Goal: Task Accomplishment & Management: Manage account settings

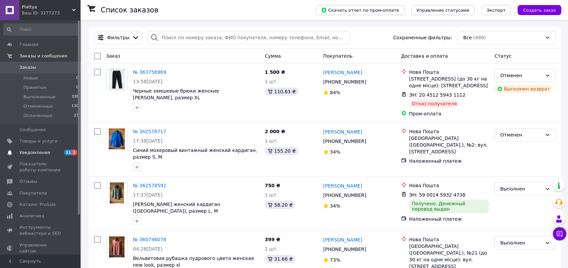
click at [37, 154] on span "Уведомления" at bounding box center [34, 153] width 31 height 6
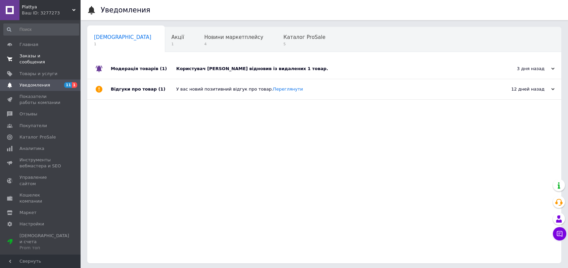
click at [23, 56] on span "Заказы и сообщения" at bounding box center [40, 59] width 43 height 12
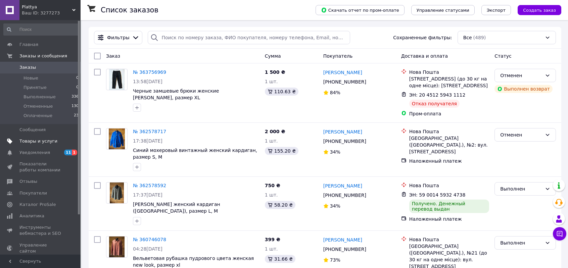
click at [26, 142] on span "Товары и услуги" at bounding box center [38, 141] width 38 height 6
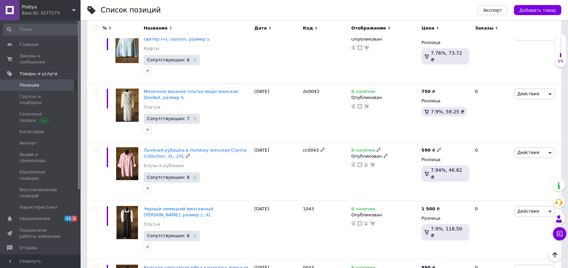
scroll to position [1032, 0]
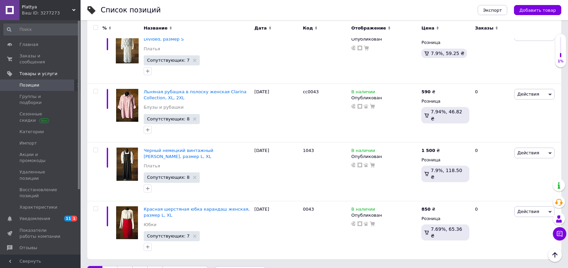
click at [108, 266] on link "2" at bounding box center [109, 273] width 15 height 14
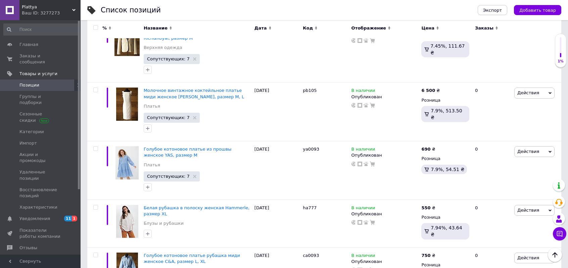
scroll to position [1015, 0]
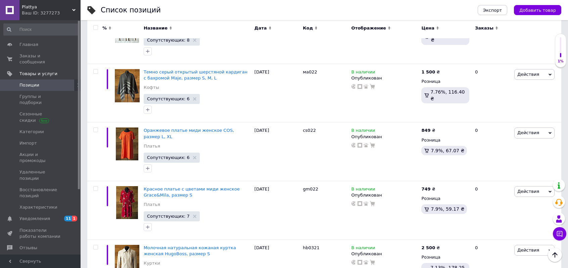
scroll to position [104, 0]
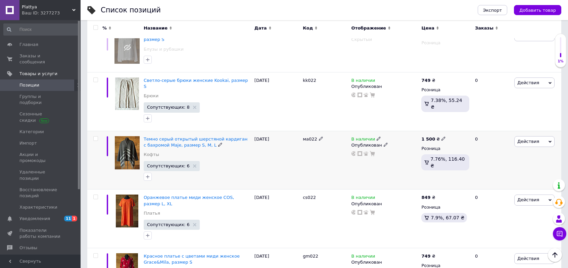
click at [550, 136] on span "Действия" at bounding box center [535, 141] width 40 height 11
click at [481, 207] on li "Скрыть" at bounding box center [506, 211] width 95 height 9
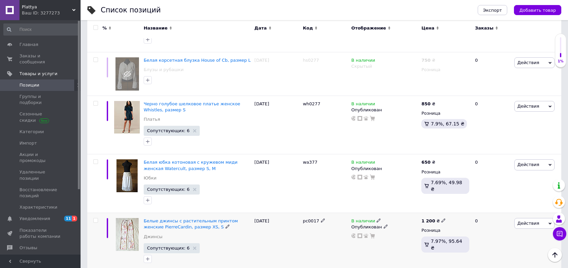
scroll to position [966, 0]
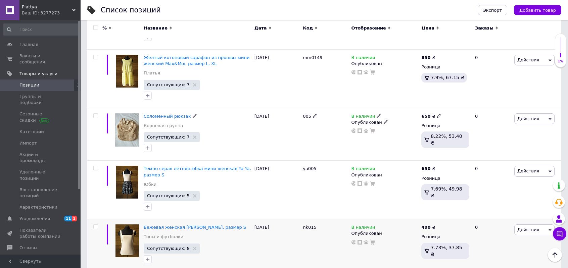
scroll to position [1020, 0]
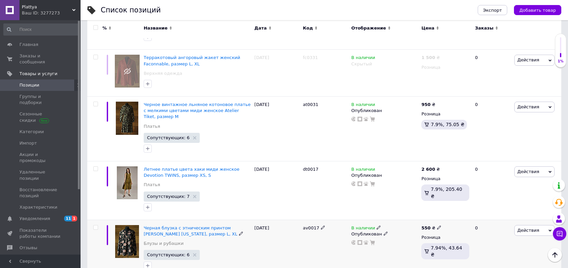
scroll to position [1020, 0]
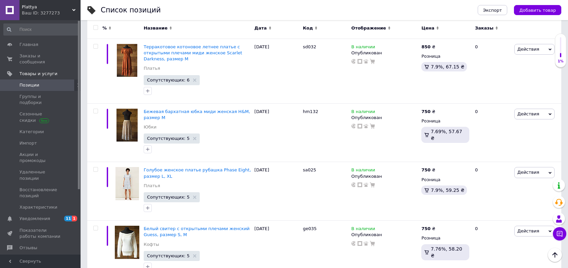
scroll to position [633, 0]
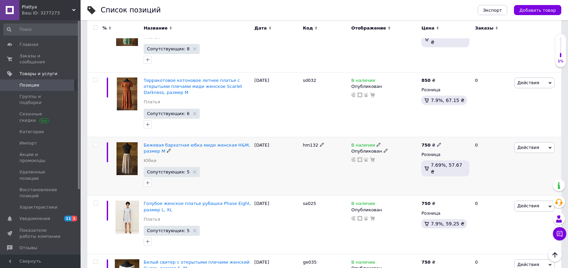
click at [552, 142] on span "Действия" at bounding box center [535, 147] width 40 height 11
click at [485, 213] on li "Скрыть" at bounding box center [506, 217] width 95 height 9
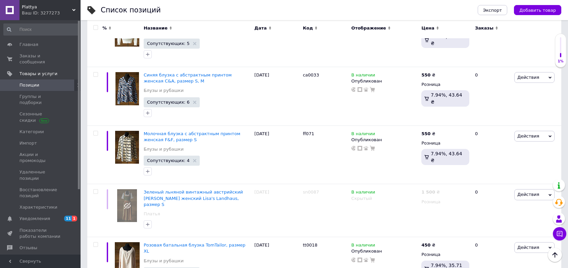
scroll to position [991, 0]
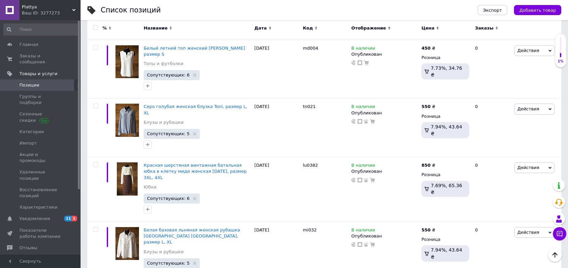
scroll to position [1050, 0]
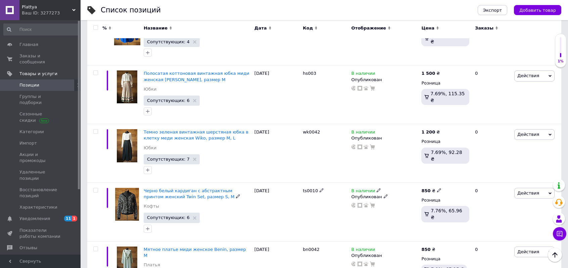
scroll to position [303, 0]
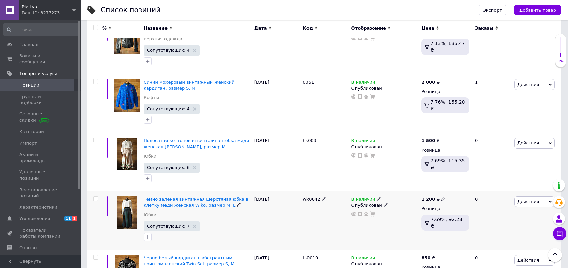
click at [551, 201] on icon at bounding box center [550, 202] width 3 height 3
click at [481, 267] on li "Скрыть" at bounding box center [506, 271] width 95 height 9
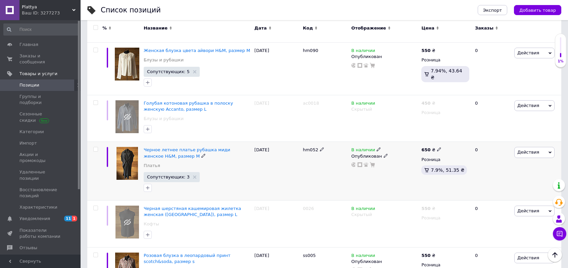
scroll to position [997, 0]
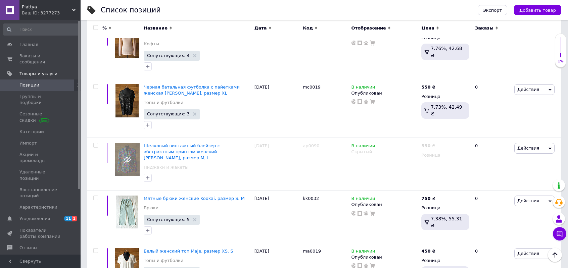
scroll to position [1008, 0]
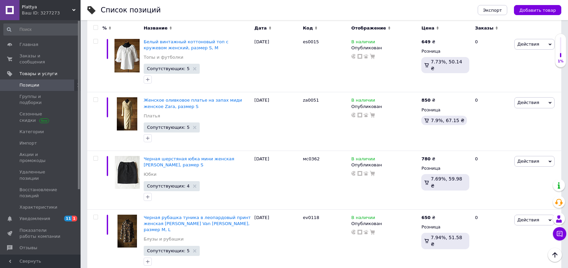
scroll to position [1017, 0]
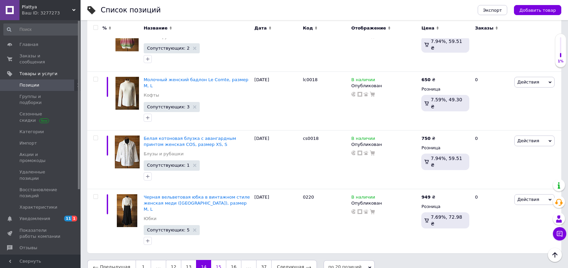
click at [215, 260] on link "15" at bounding box center [218, 267] width 15 height 14
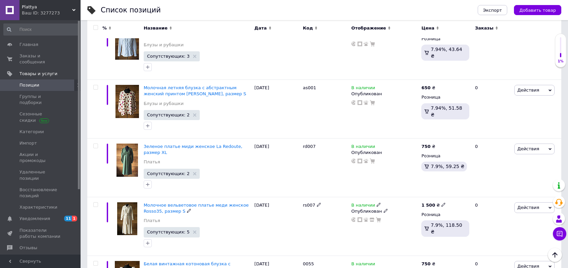
scroll to position [822, 0]
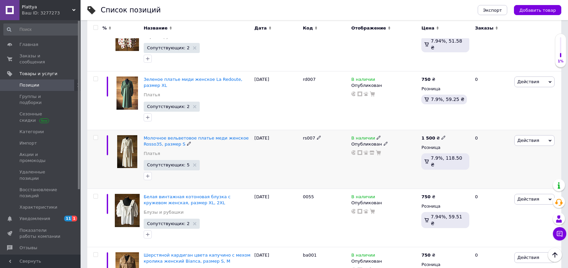
click at [550, 139] on icon at bounding box center [550, 140] width 3 height 3
click at [486, 244] on li "Удалить" at bounding box center [506, 248] width 95 height 9
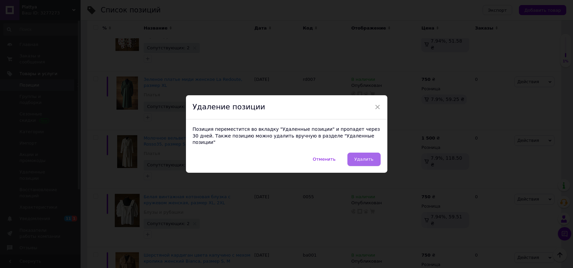
click at [375, 157] on button "Удалить" at bounding box center [364, 159] width 33 height 13
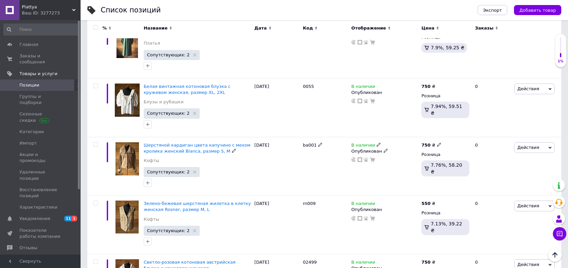
scroll to position [1056, 0]
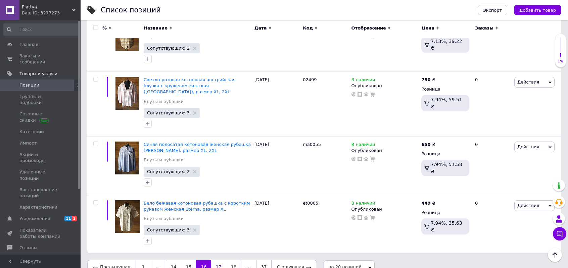
click at [212, 260] on link "17" at bounding box center [218, 267] width 15 height 14
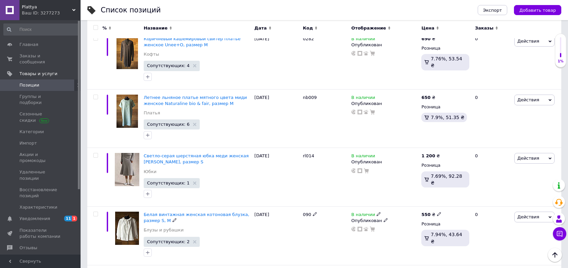
scroll to position [317, 0]
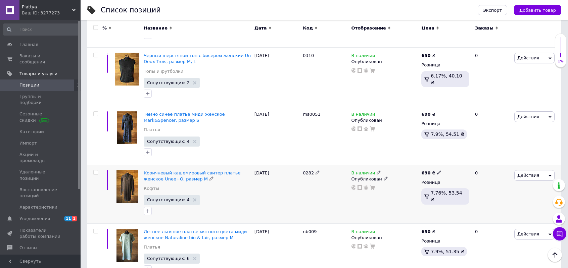
click at [549, 174] on icon at bounding box center [550, 175] width 3 height 3
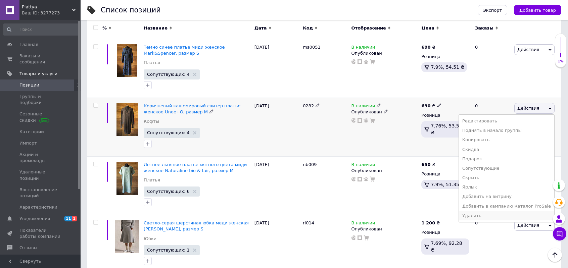
click at [489, 216] on li "Удалить" at bounding box center [506, 215] width 95 height 9
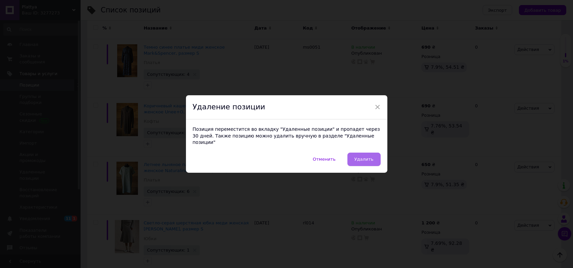
click at [370, 157] on span "Удалить" at bounding box center [364, 159] width 19 height 5
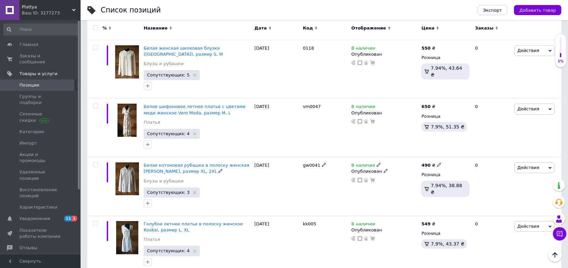
scroll to position [1056, 0]
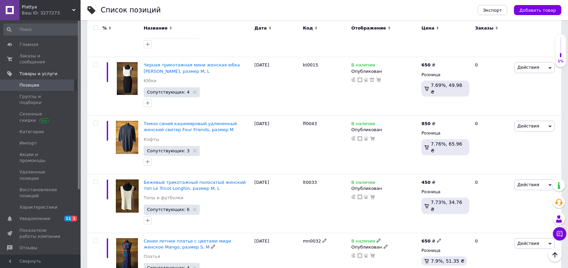
scroll to position [303, 0]
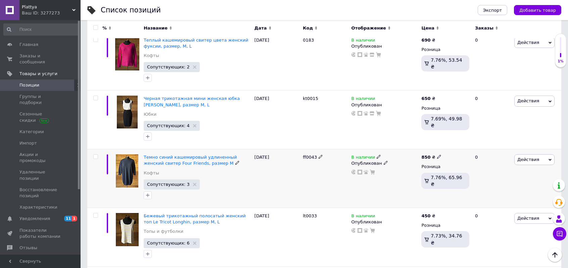
click at [551, 159] on icon at bounding box center [550, 160] width 3 height 3
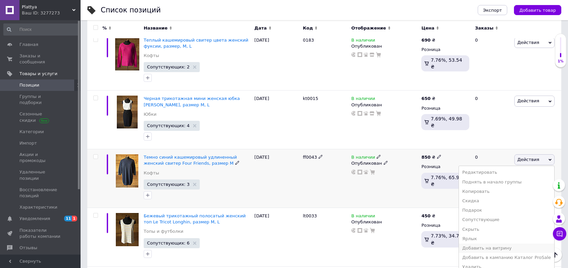
scroll to position [337, 0]
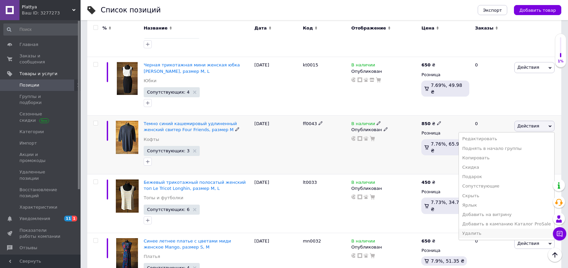
click at [481, 232] on li "Удалить" at bounding box center [506, 233] width 95 height 9
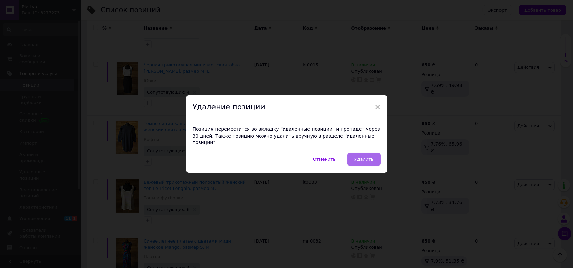
click at [367, 159] on span "Удалить" at bounding box center [364, 159] width 19 height 5
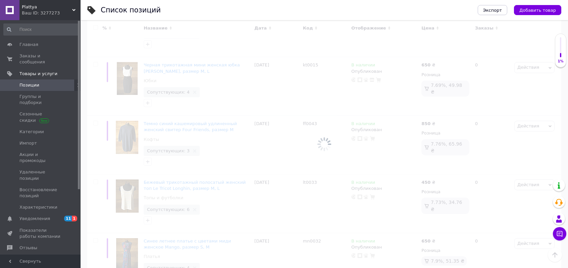
scroll to position [169, 0]
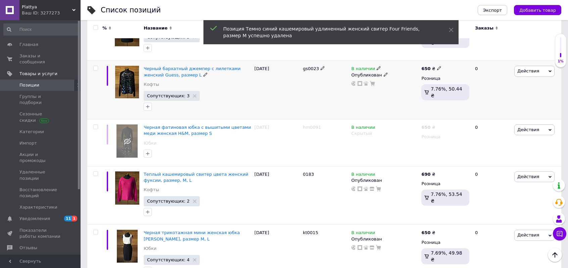
click at [552, 69] on span "Действия" at bounding box center [535, 71] width 40 height 11
click at [486, 180] on li "Удалить" at bounding box center [506, 178] width 95 height 9
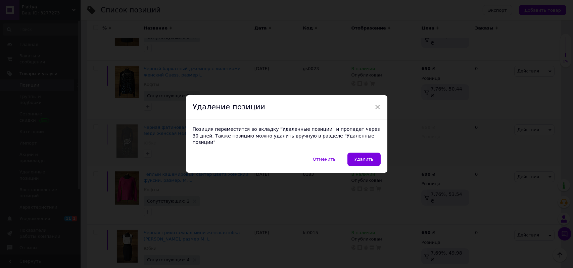
click at [371, 157] on span "Удалить" at bounding box center [364, 159] width 19 height 5
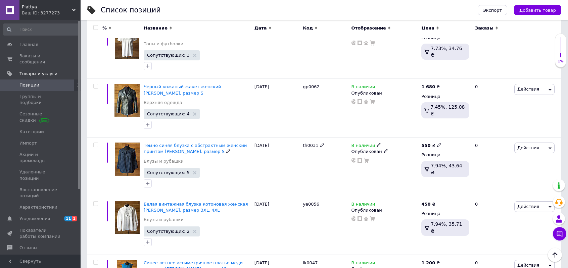
scroll to position [985, 0]
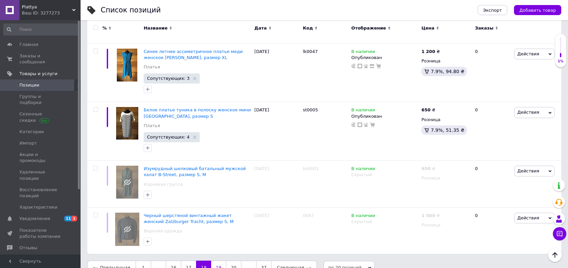
click at [218, 261] on link "19" at bounding box center [218, 268] width 15 height 14
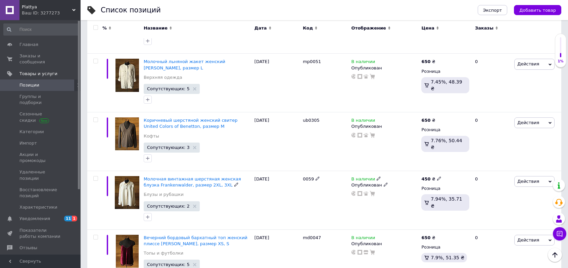
scroll to position [283, 0]
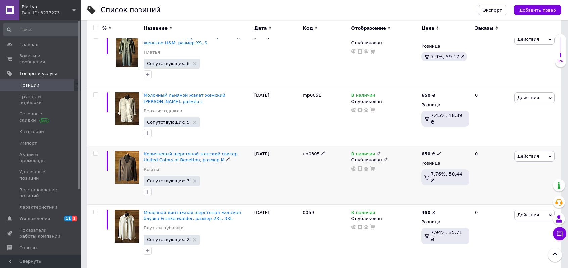
click at [551, 155] on icon at bounding box center [550, 156] width 3 height 3
click at [484, 259] on li "Удалить" at bounding box center [506, 263] width 95 height 9
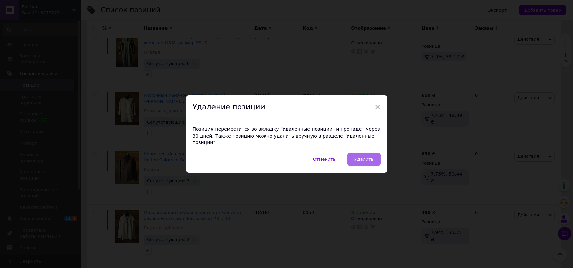
click at [361, 158] on span "Удалить" at bounding box center [364, 159] width 19 height 5
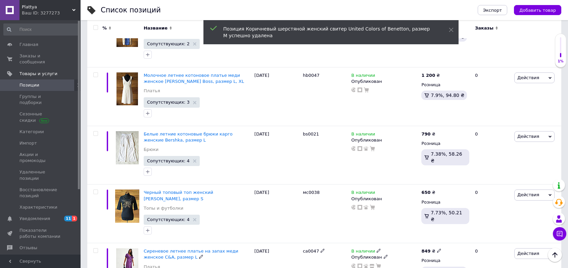
scroll to position [1056, 0]
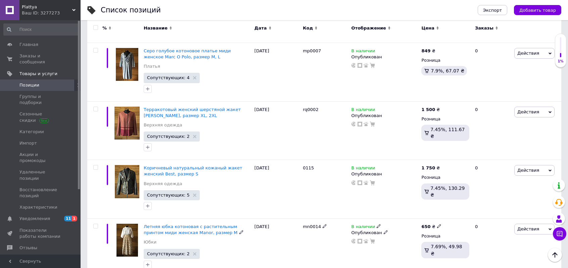
scroll to position [1026, 0]
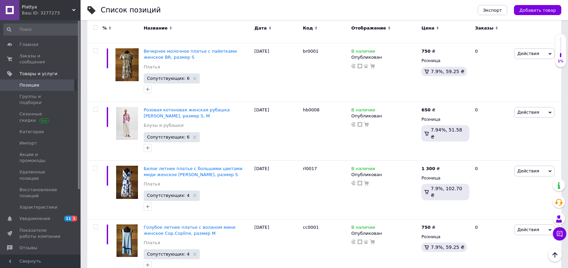
scroll to position [523, 0]
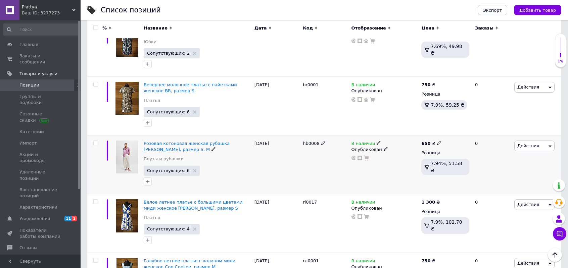
click at [552, 145] on span "Действия" at bounding box center [535, 146] width 40 height 11
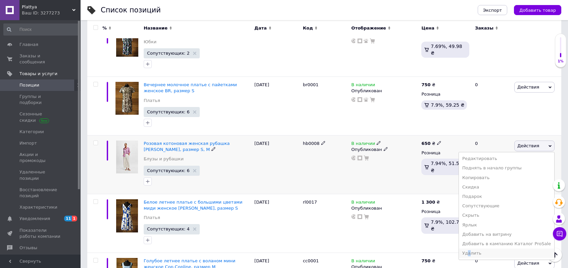
click at [480, 254] on li "Удалить" at bounding box center [506, 253] width 95 height 9
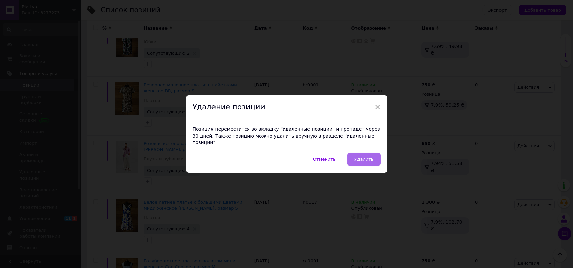
click at [360, 153] on button "Удалить" at bounding box center [364, 159] width 33 height 13
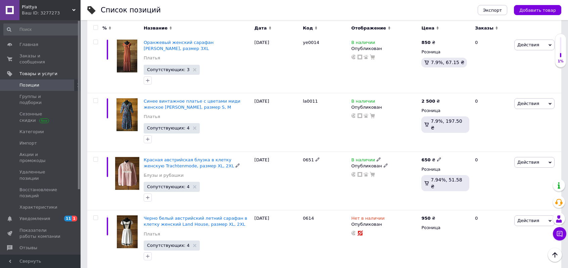
scroll to position [1050, 0]
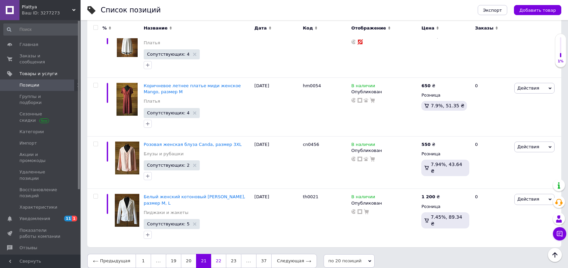
click at [214, 256] on link "22" at bounding box center [218, 261] width 15 height 14
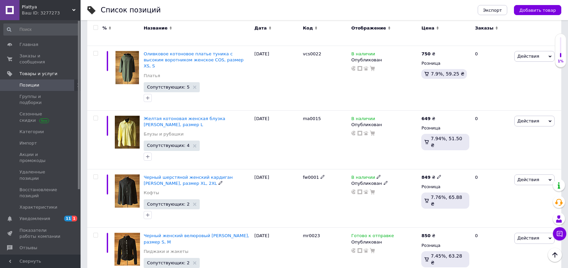
scroll to position [1038, 0]
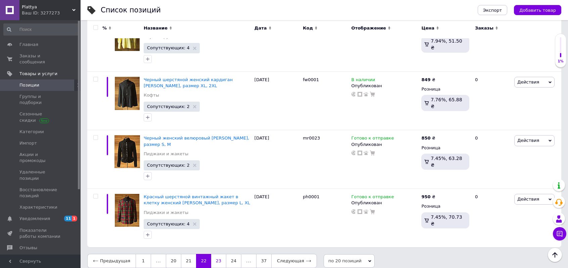
click at [213, 255] on link "23" at bounding box center [218, 261] width 15 height 14
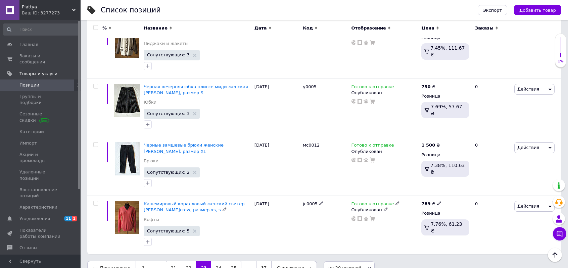
scroll to position [1023, 0]
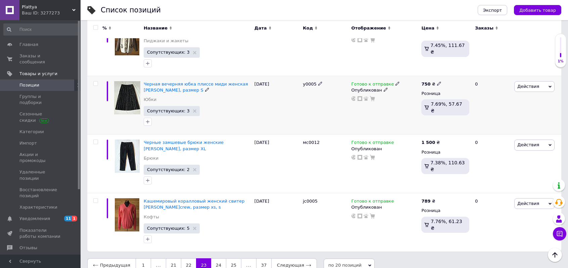
click at [550, 86] on icon at bounding box center [550, 87] width 3 height 2
click at [479, 189] on li "Удалить" at bounding box center [506, 193] width 95 height 9
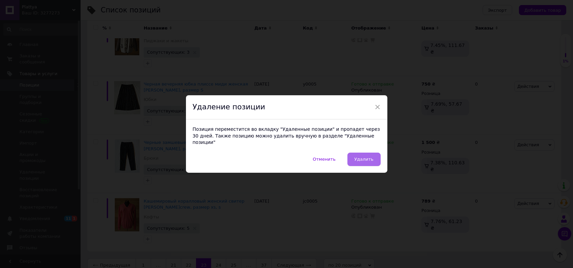
click at [374, 159] on button "Удалить" at bounding box center [364, 159] width 33 height 13
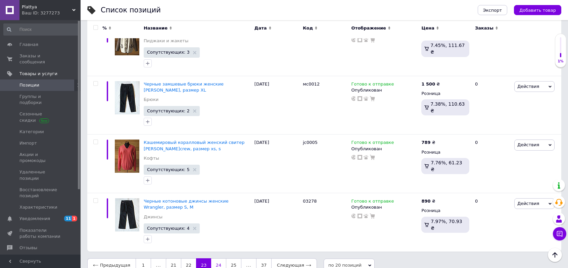
click at [212, 259] on link "24" at bounding box center [218, 266] width 15 height 14
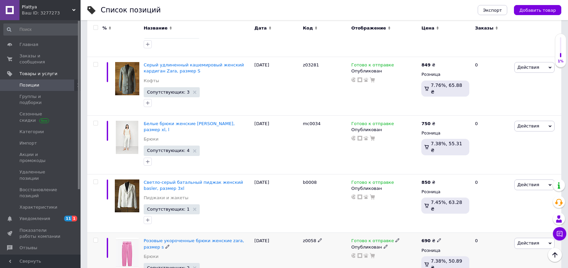
scroll to position [1032, 0]
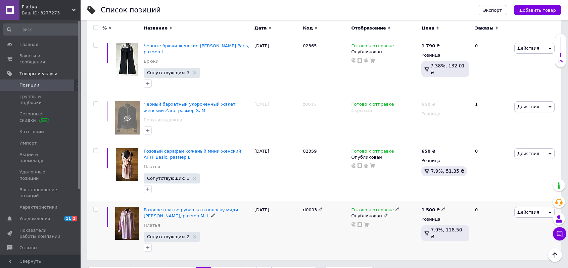
scroll to position [1021, 0]
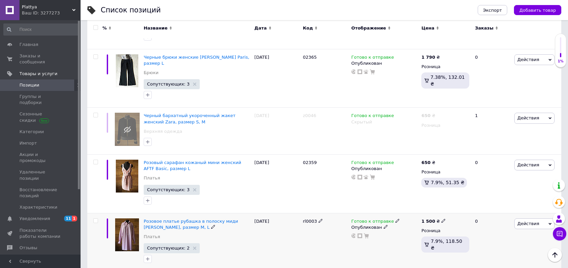
click at [551, 223] on icon at bounding box center [550, 224] width 3 height 3
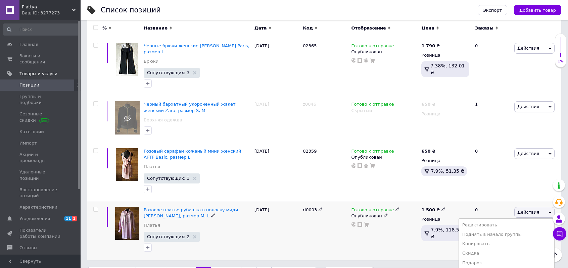
scroll to position [1059, 0]
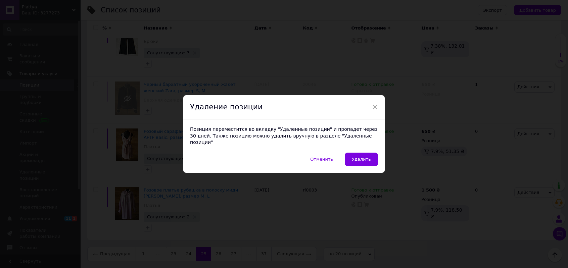
scroll to position [1021, 0]
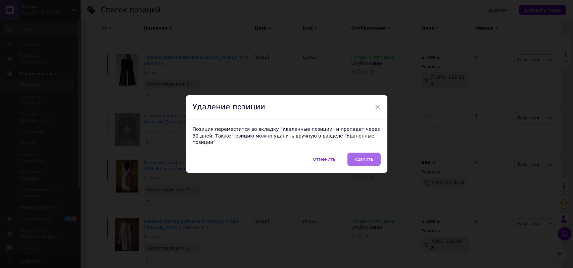
click at [368, 161] on button "Удалить" at bounding box center [364, 159] width 33 height 13
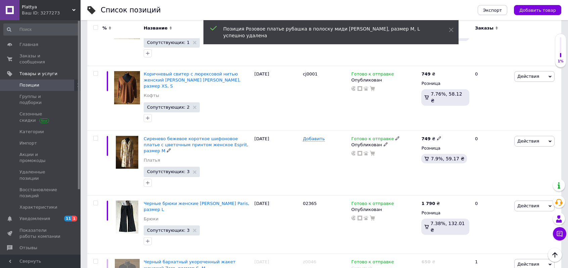
scroll to position [841, 0]
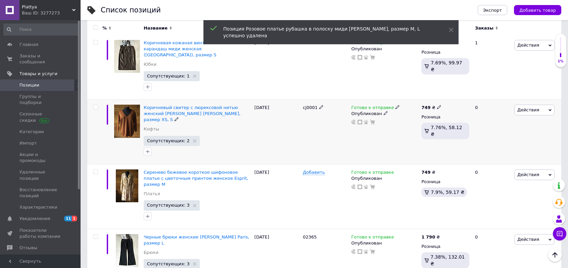
click at [550, 109] on icon at bounding box center [550, 110] width 3 height 3
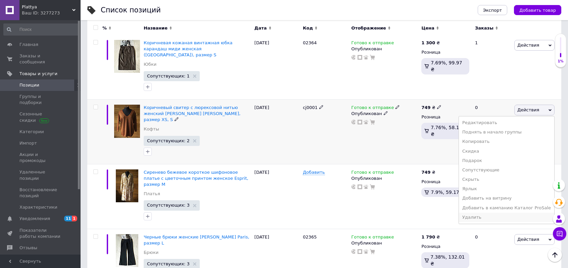
click at [481, 213] on li "Удалить" at bounding box center [506, 217] width 95 height 9
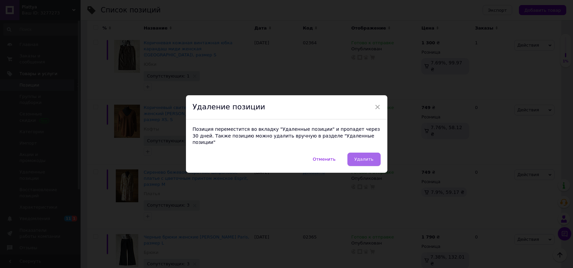
click at [365, 157] on span "Удалить" at bounding box center [364, 159] width 19 height 5
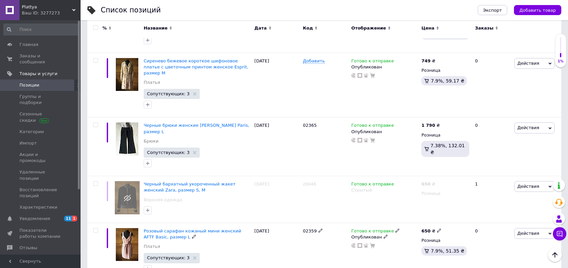
scroll to position [997, 0]
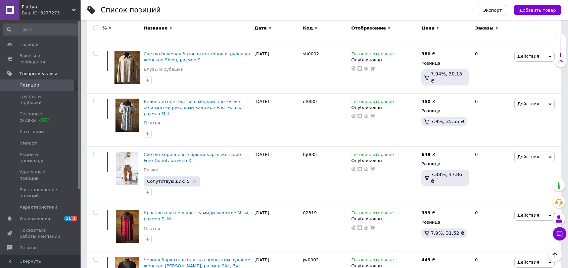
scroll to position [914, 0]
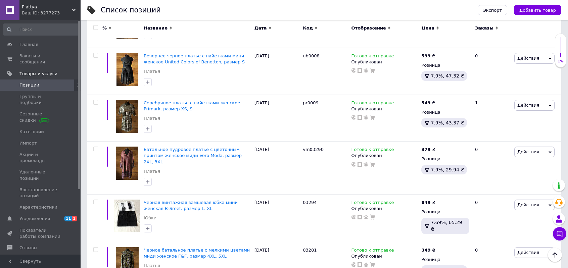
scroll to position [826, 0]
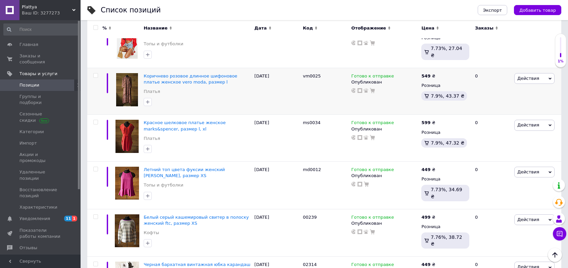
scroll to position [288, 0]
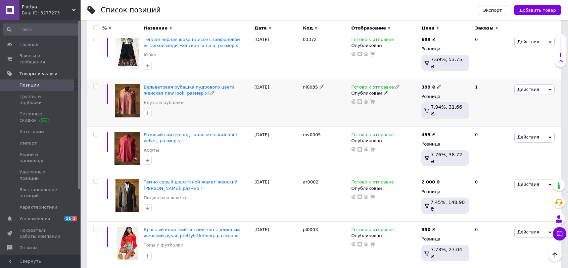
click at [552, 86] on span "Действия" at bounding box center [535, 89] width 40 height 11
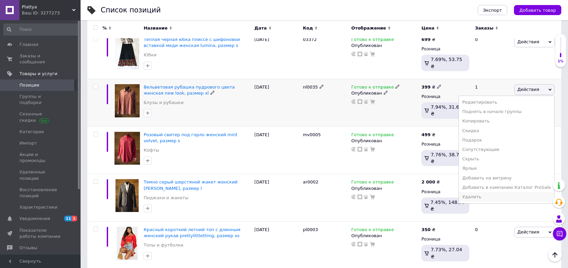
click at [484, 192] on li "Удалить" at bounding box center [506, 196] width 95 height 9
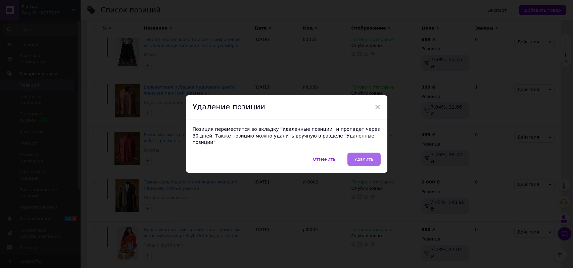
click at [371, 153] on button "Удалить" at bounding box center [364, 159] width 33 height 13
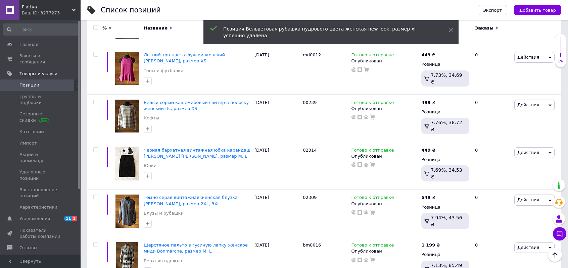
scroll to position [822, 0]
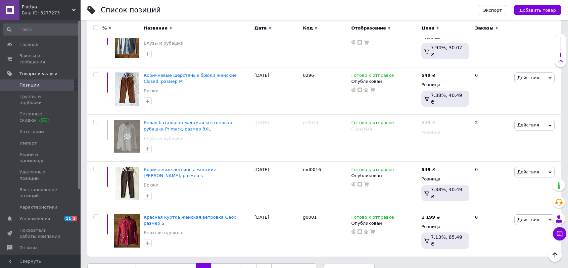
click at [217, 264] on link "29" at bounding box center [218, 271] width 15 height 14
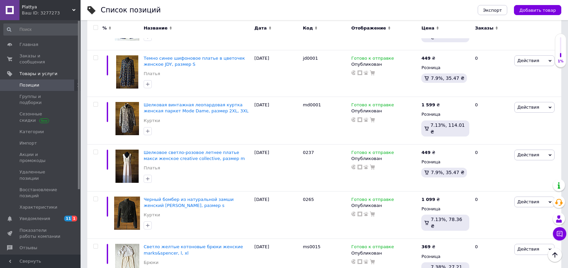
scroll to position [826, 0]
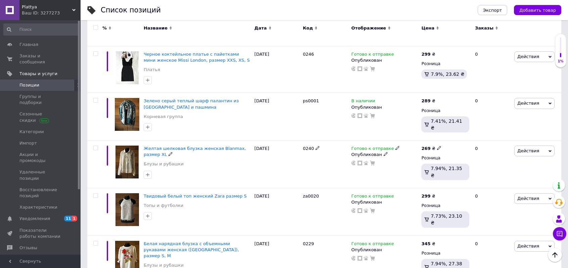
scroll to position [822, 0]
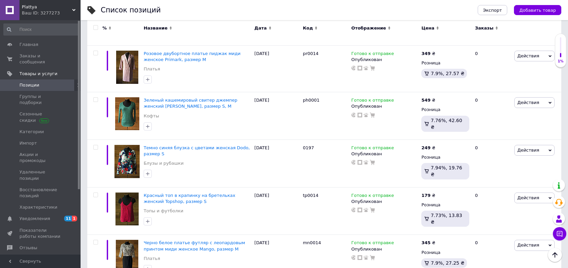
scroll to position [837, 0]
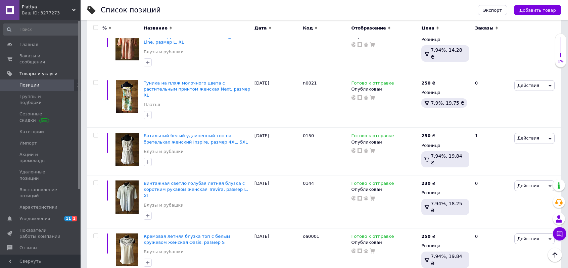
scroll to position [823, 0]
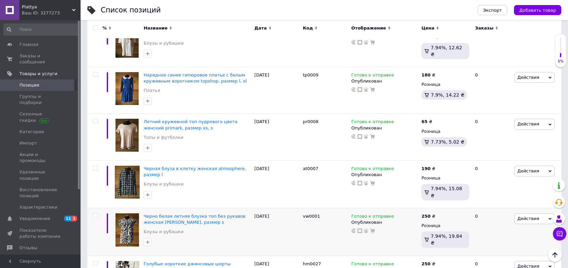
scroll to position [815, 0]
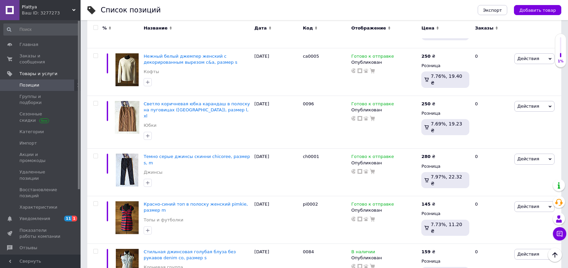
scroll to position [797, 0]
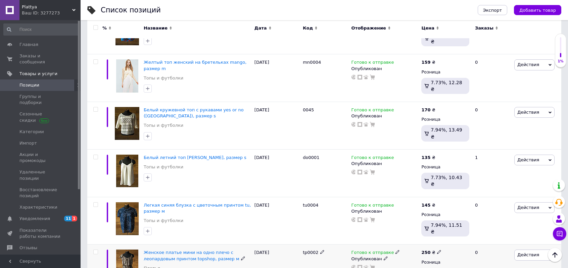
scroll to position [797, 0]
